Goal: Information Seeking & Learning: Understand process/instructions

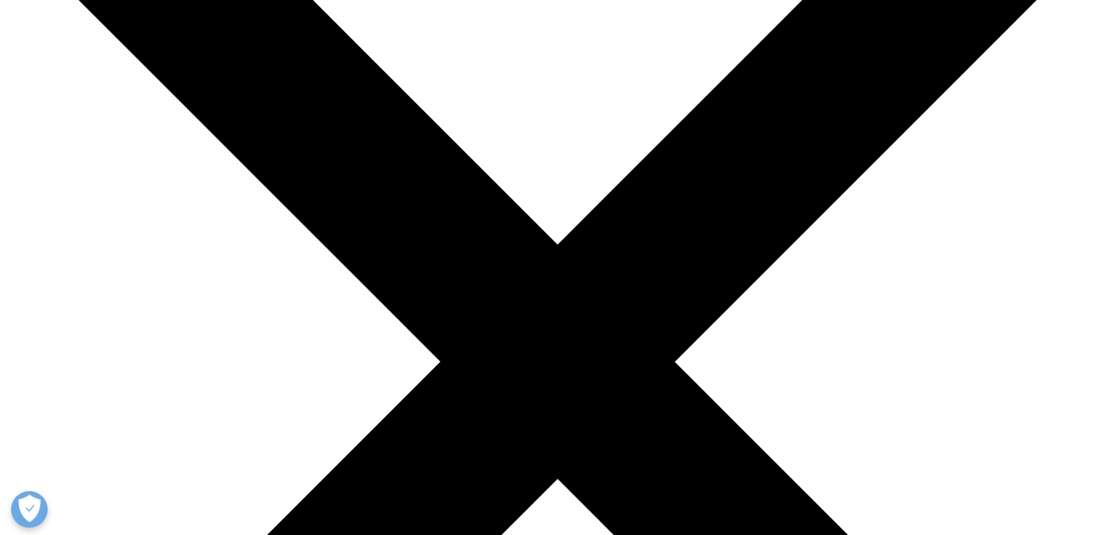
scroll to position [176, 0]
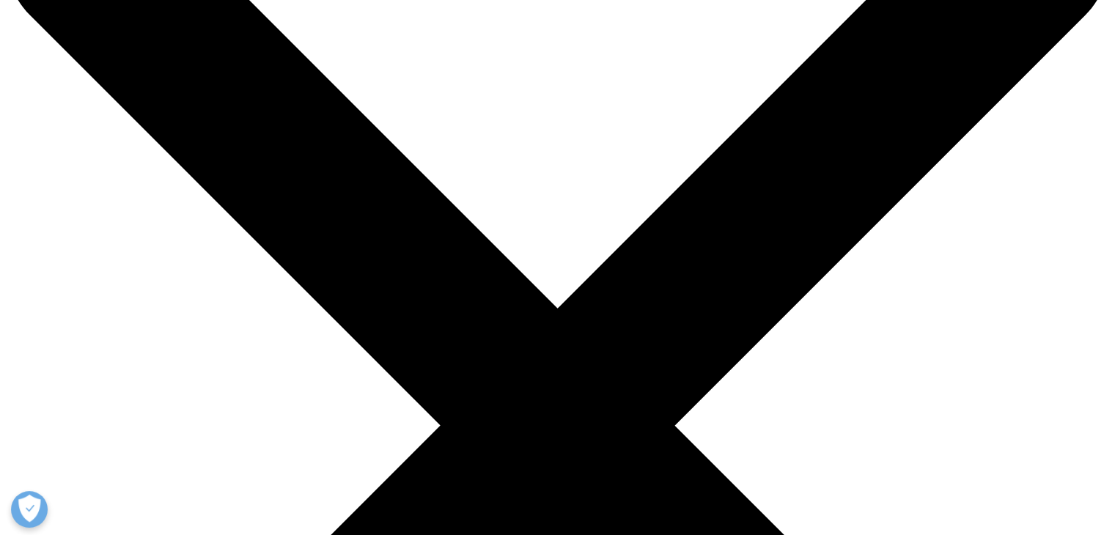
scroll to position [264, 0]
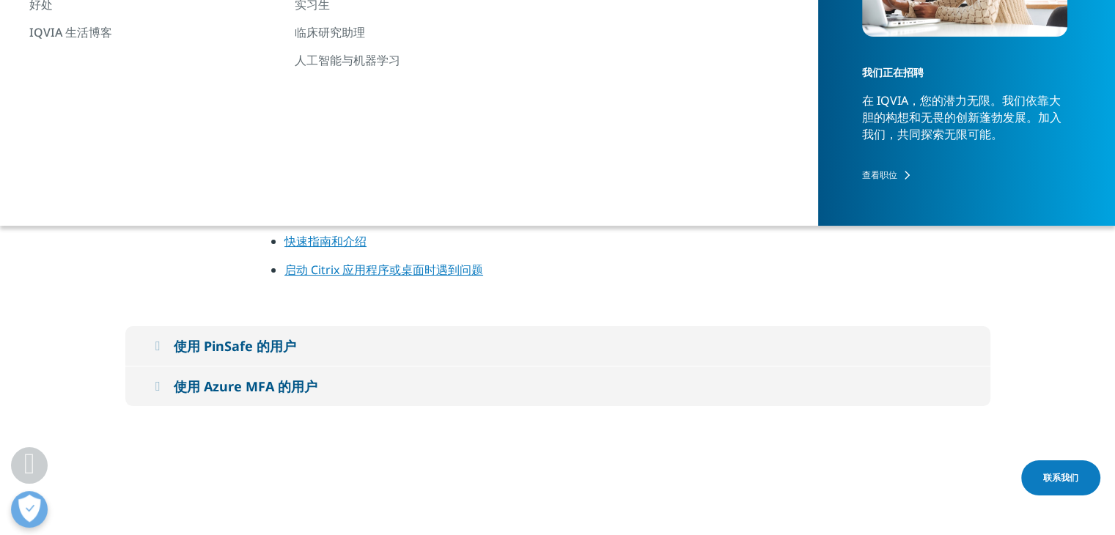
click at [325, 233] on font "快速指南和介绍" at bounding box center [325, 241] width 82 height 16
click at [422, 262] on font "启动 Citrix 应用程序或桌面时遇到问题" at bounding box center [383, 270] width 199 height 16
